Goal: Find specific page/section: Find specific page/section

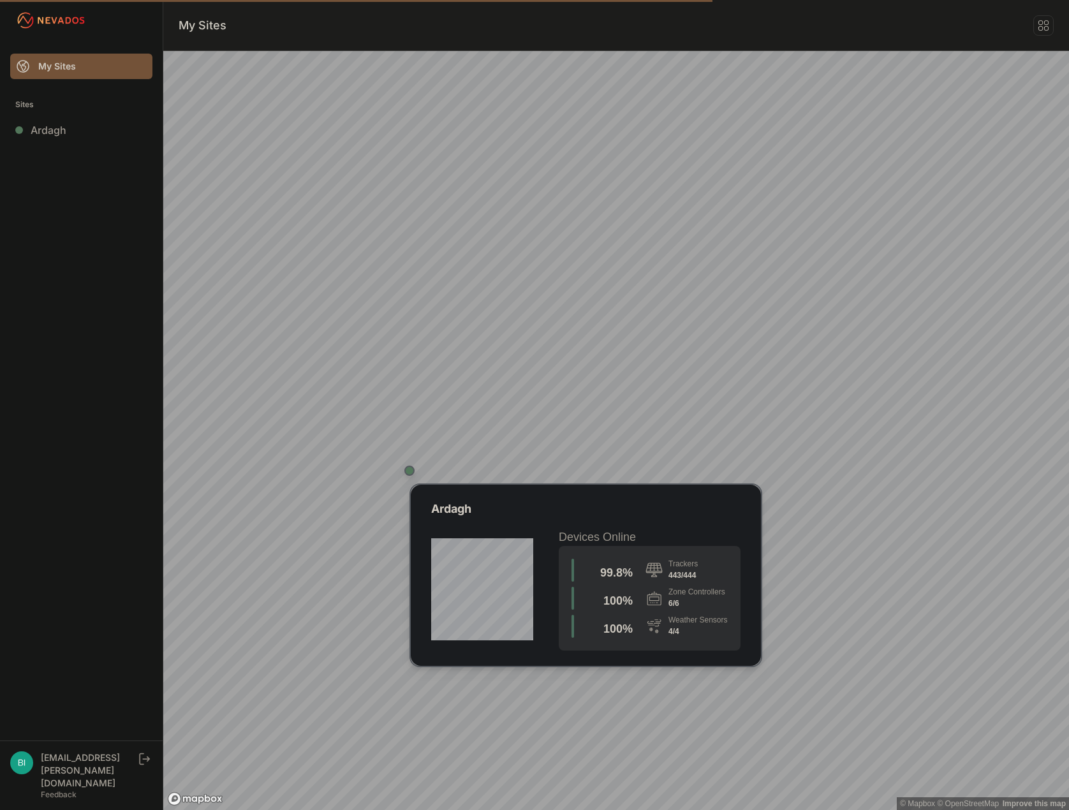
click at [407, 471] on div "Map marker" at bounding box center [409, 470] width 10 height 10
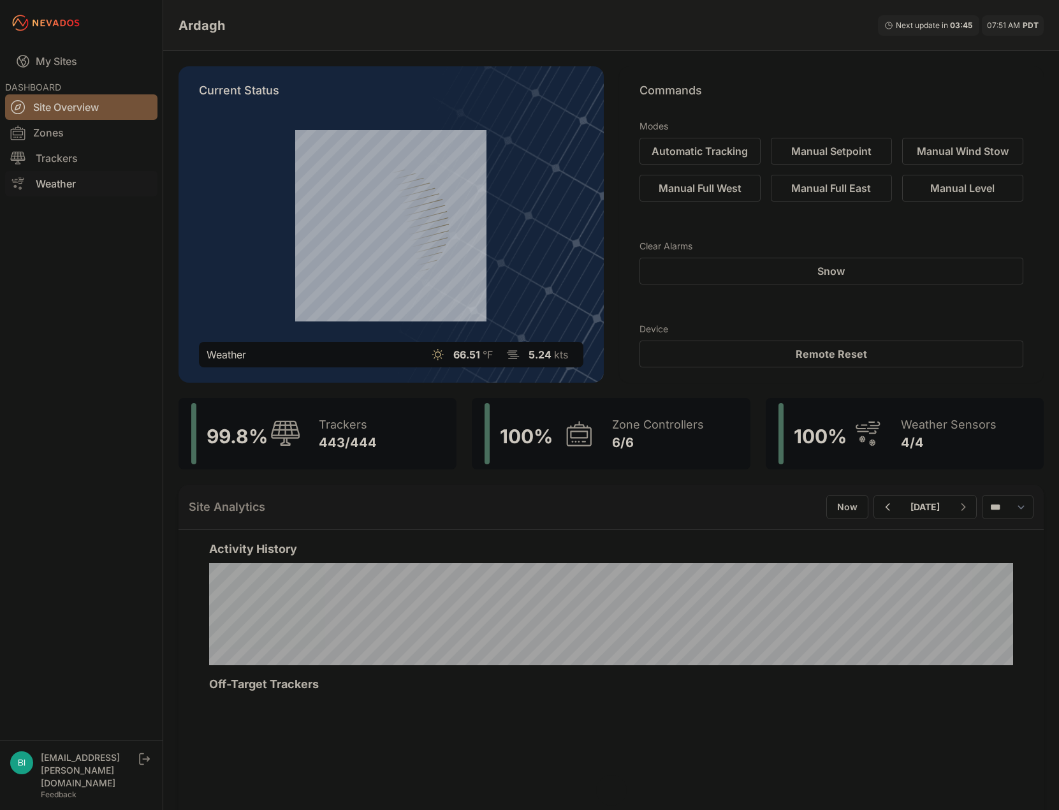
click at [68, 180] on link "Weather" at bounding box center [81, 184] width 152 height 26
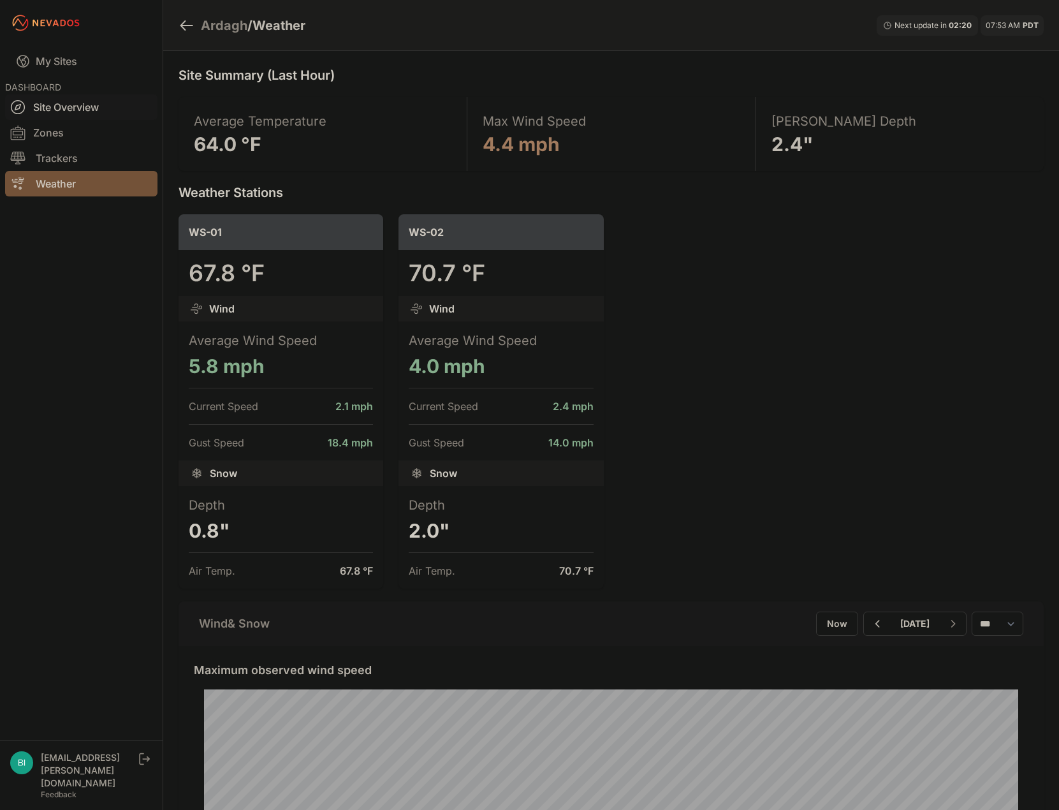
click at [63, 113] on link "Site Overview" at bounding box center [81, 107] width 152 height 26
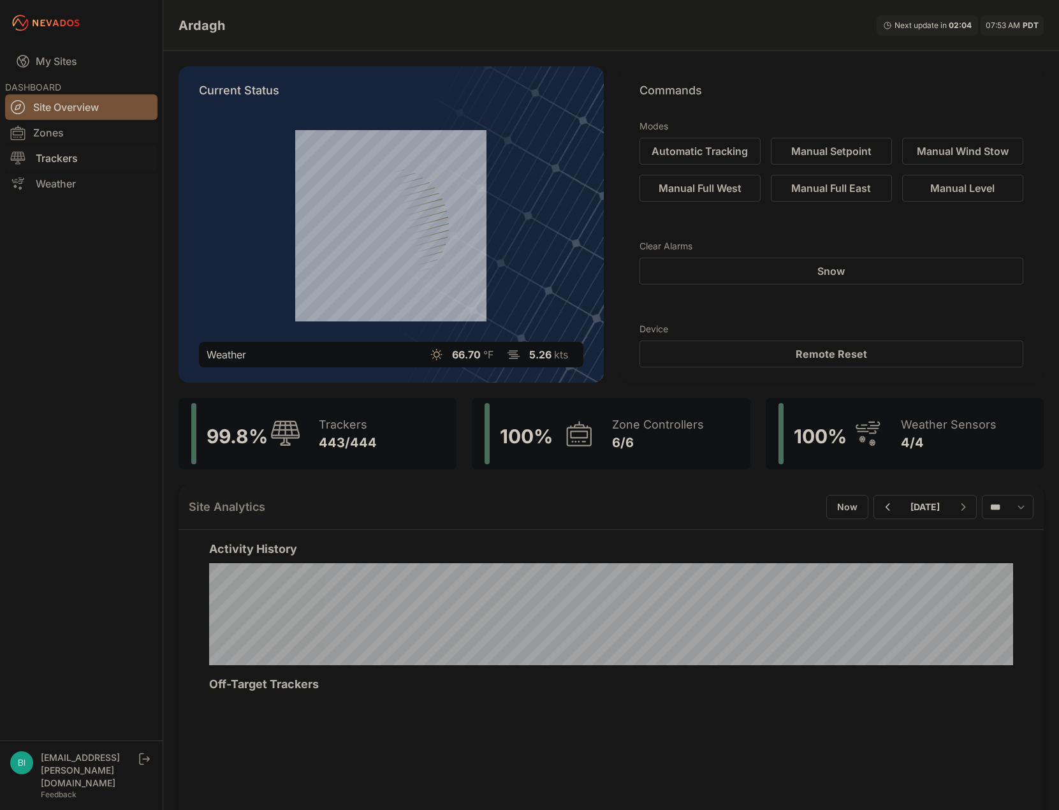
click at [52, 161] on link "Trackers" at bounding box center [81, 158] width 152 height 26
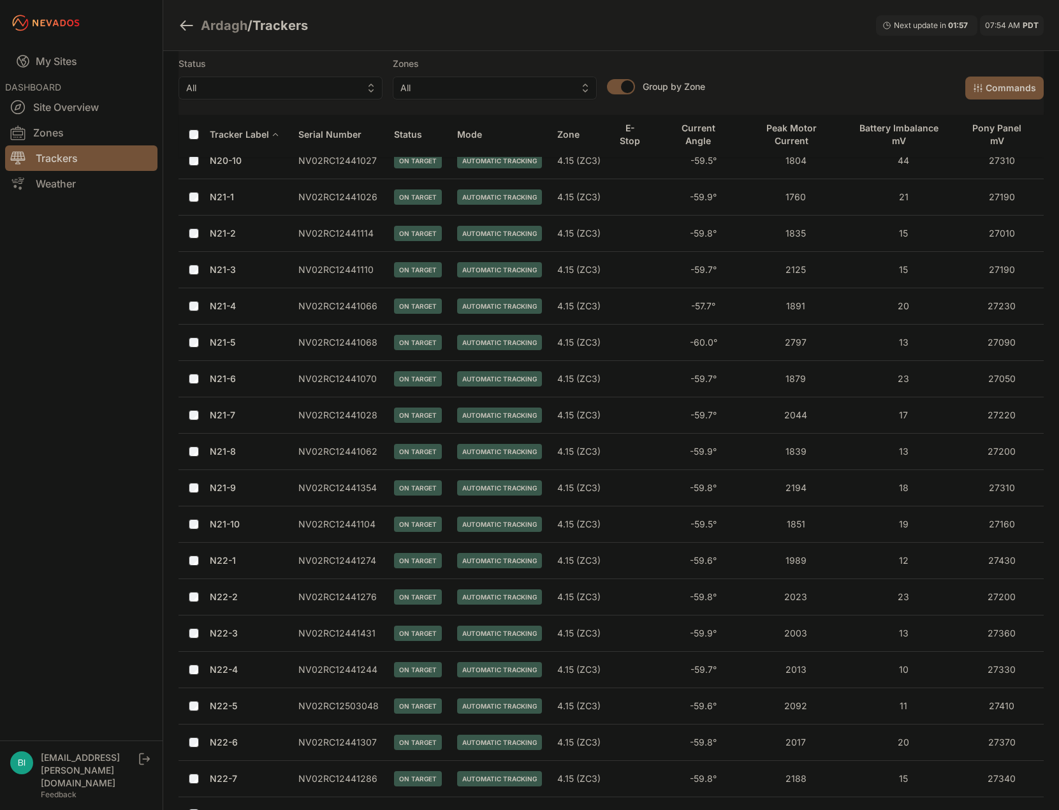
scroll to position [6850, 0]
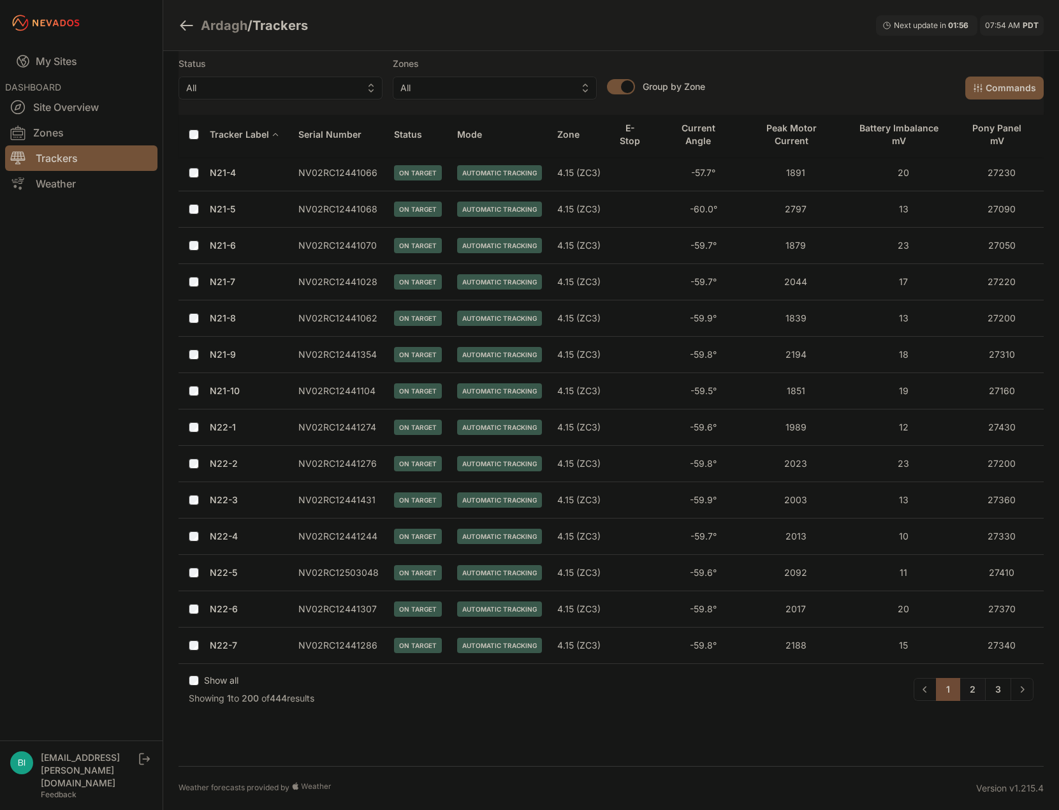
click at [984, 693] on link "2" at bounding box center [973, 689] width 26 height 23
click at [977, 695] on link "2" at bounding box center [973, 689] width 26 height 23
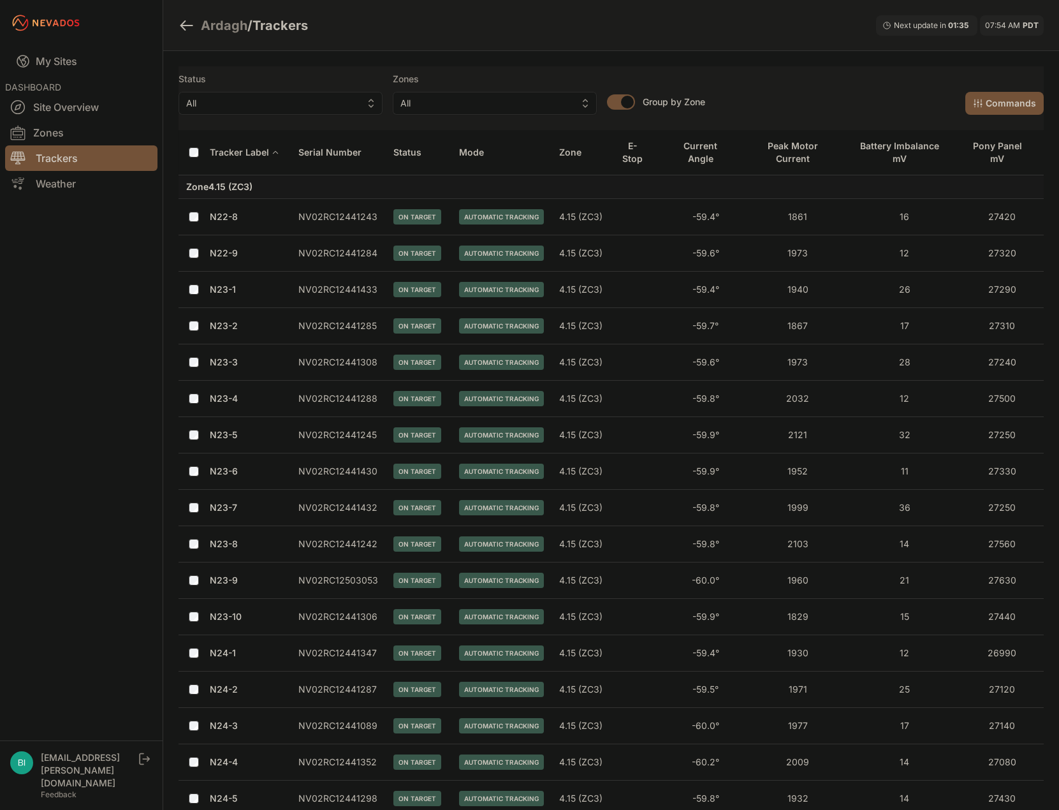
click at [479, 250] on span "Automatic Tracking" at bounding box center [501, 252] width 85 height 15
click at [480, 251] on span "Automatic Tracking" at bounding box center [501, 252] width 85 height 15
click at [488, 256] on span "Automatic Tracking" at bounding box center [501, 252] width 85 height 15
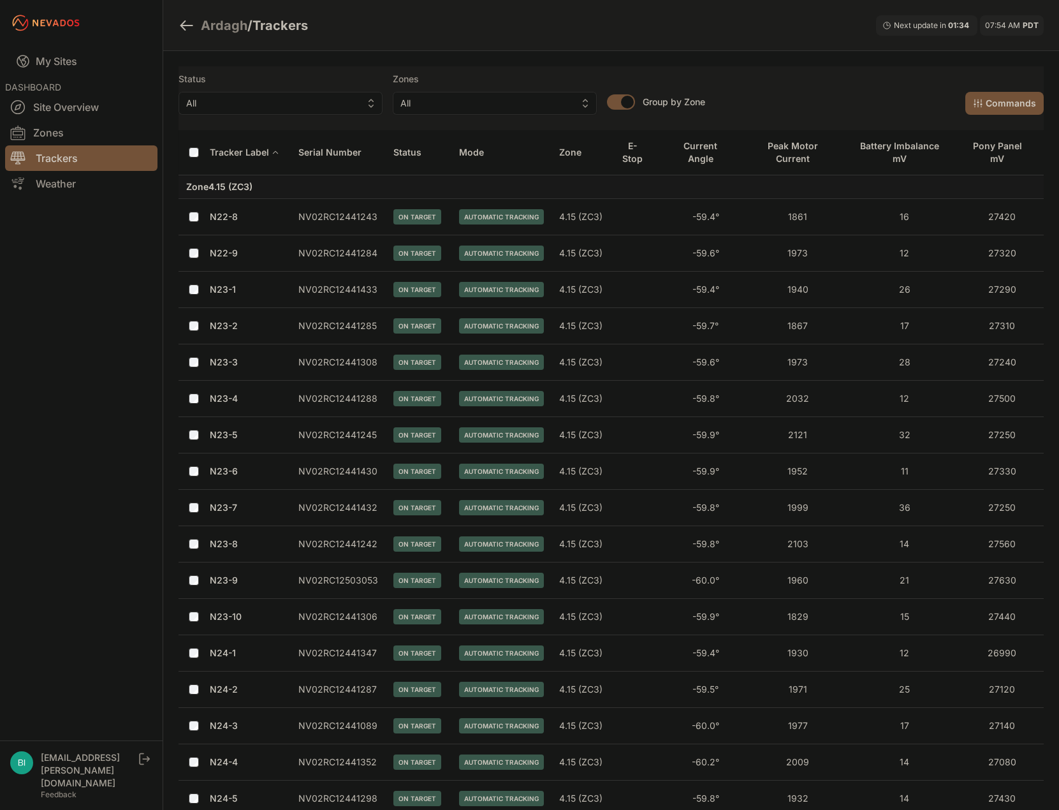
click at [495, 284] on span "Automatic Tracking" at bounding box center [501, 289] width 85 height 15
click at [496, 284] on span "Automatic Tracking" at bounding box center [501, 289] width 85 height 15
click at [501, 332] on span "Automatic Tracking" at bounding box center [501, 325] width 85 height 15
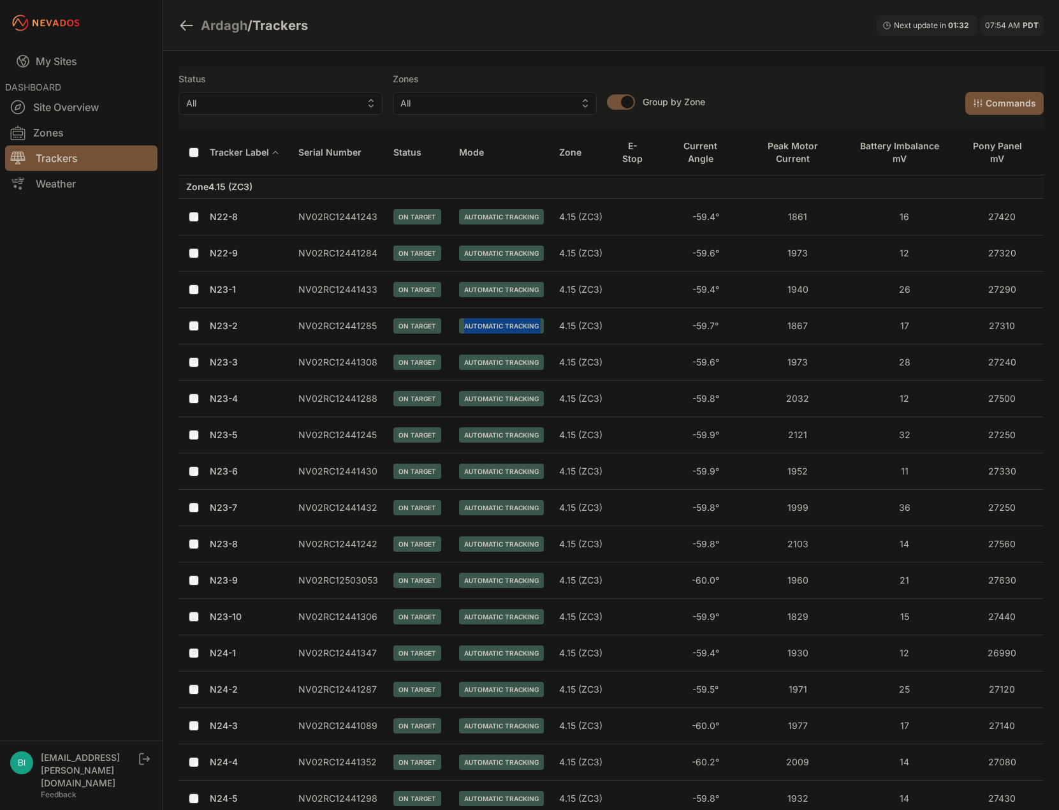
click at [501, 332] on span "Automatic Tracking" at bounding box center [501, 325] width 85 height 15
click at [501, 365] on span "Automatic Tracking" at bounding box center [501, 361] width 85 height 15
click at [504, 404] on span "Automatic Tracking" at bounding box center [501, 398] width 85 height 15
